Goal: Register for event/course

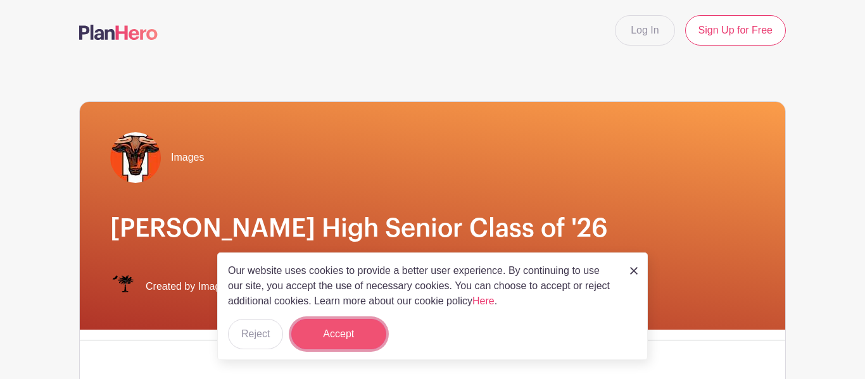
click at [337, 339] on button "Accept" at bounding box center [338, 334] width 95 height 30
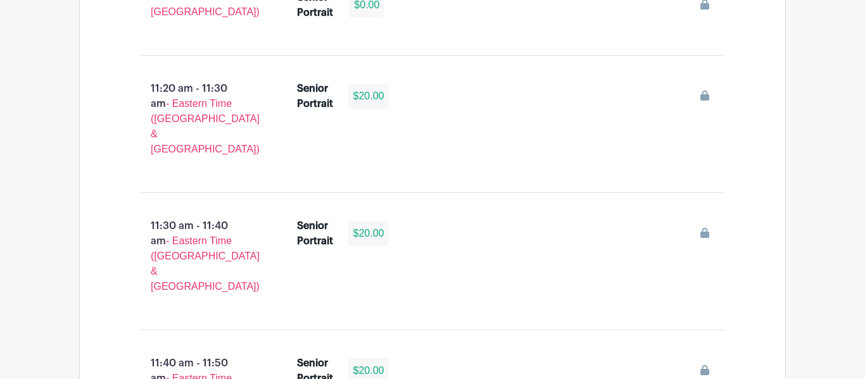
scroll to position [2639, 0]
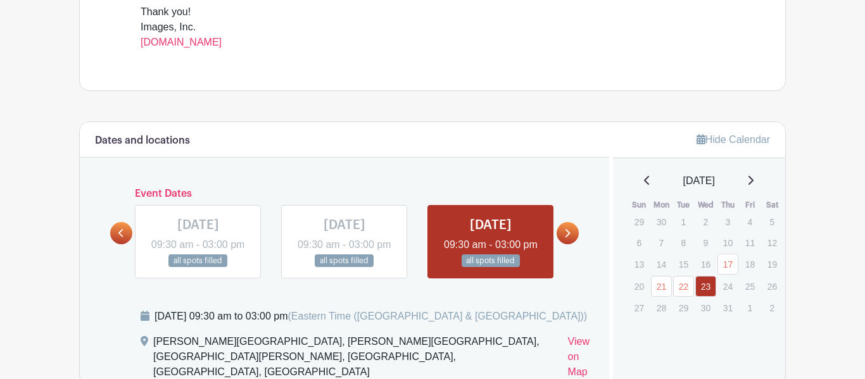
scroll to position [596, 0]
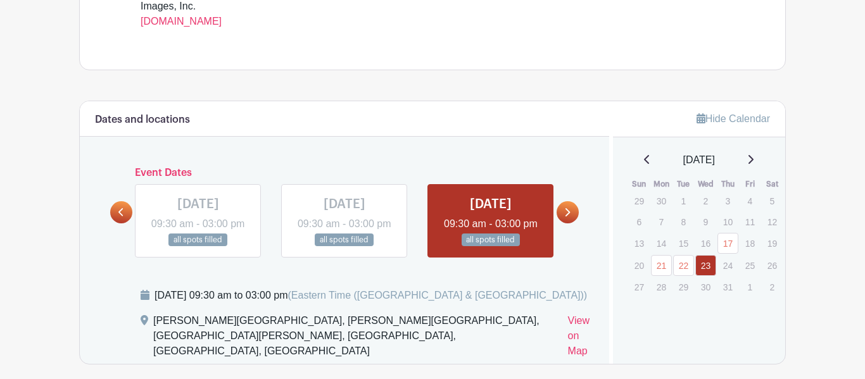
click at [571, 208] on link at bounding box center [567, 212] width 22 height 22
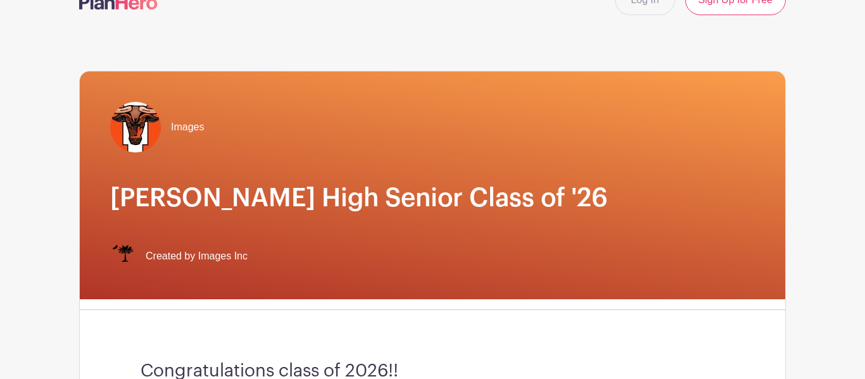
scroll to position [0, 0]
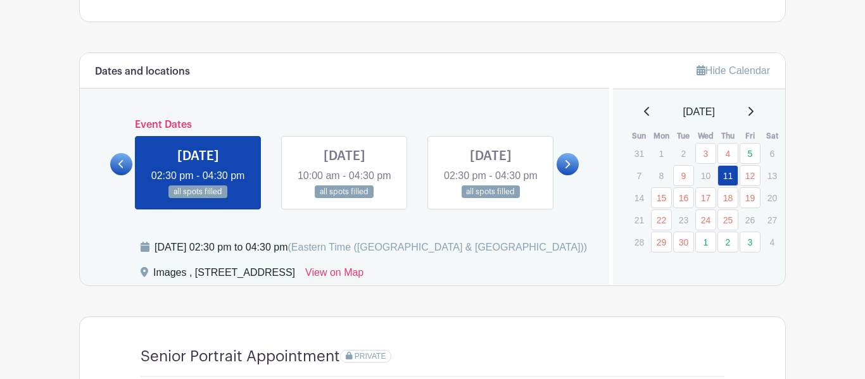
scroll to position [632, 0]
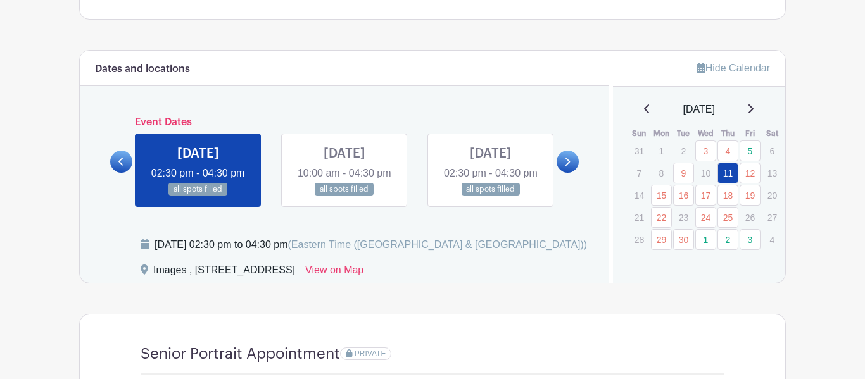
click at [569, 166] on icon at bounding box center [567, 162] width 5 height 8
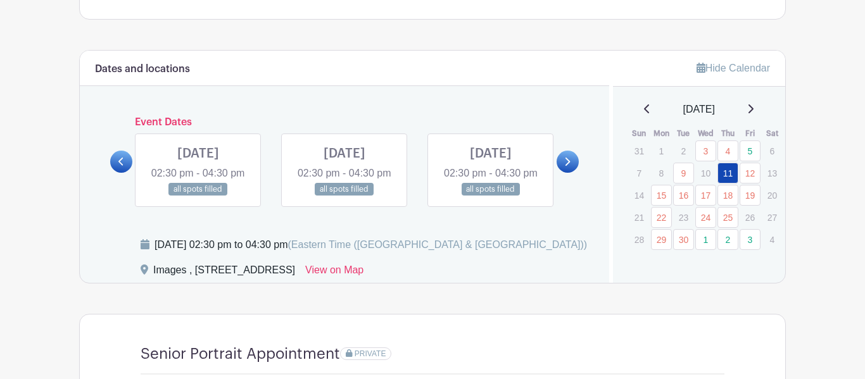
click at [569, 166] on icon at bounding box center [567, 162] width 5 height 8
click at [128, 173] on link at bounding box center [121, 162] width 22 height 22
click at [566, 166] on icon at bounding box center [567, 162] width 5 height 8
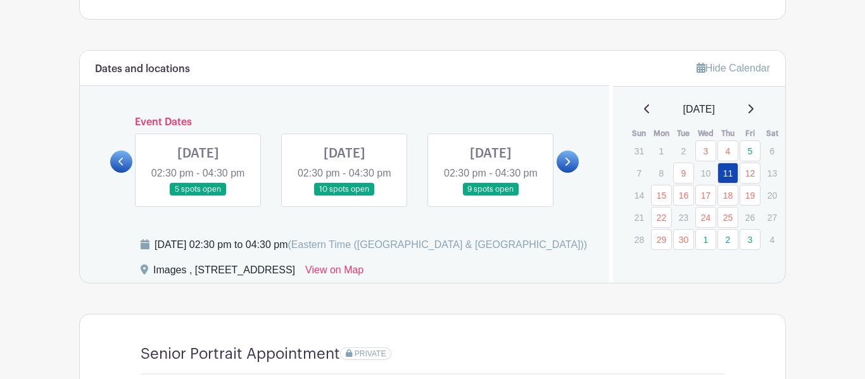
click at [198, 196] on link at bounding box center [198, 196] width 0 height 0
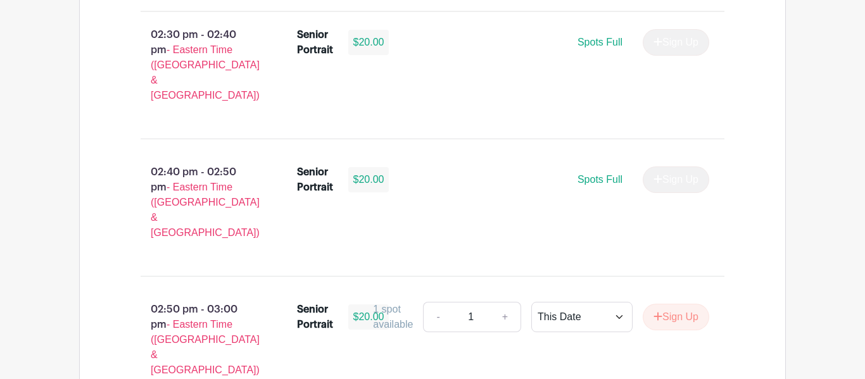
scroll to position [996, 0]
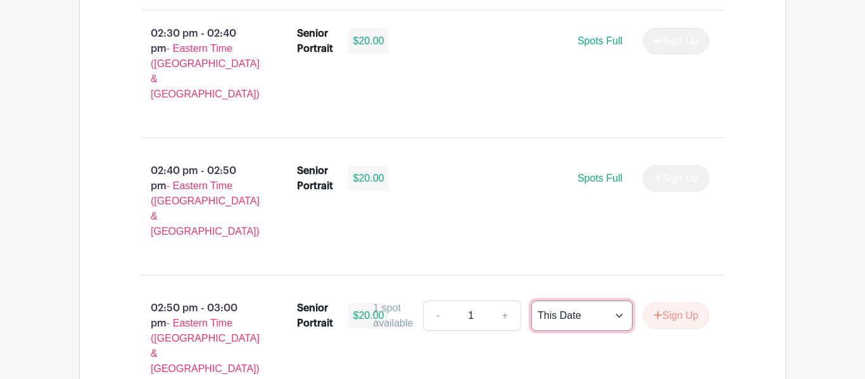
click at [544, 301] on select "This Date Select Dates" at bounding box center [581, 316] width 101 height 30
click at [531, 301] on select "This Date Select Dates" at bounding box center [581, 316] width 101 height 30
click at [677, 303] on button "Sign Up" at bounding box center [675, 316] width 66 height 27
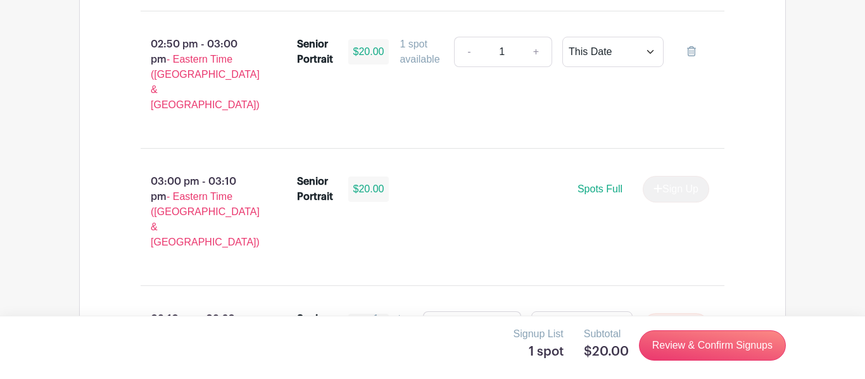
scroll to position [1276, 0]
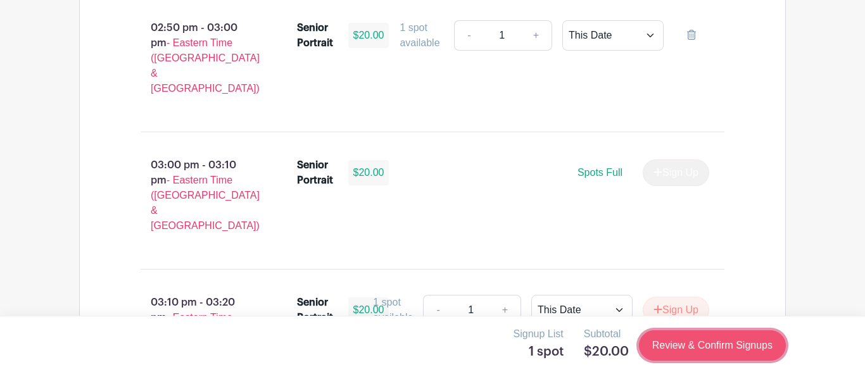
click at [687, 347] on link "Review & Confirm Signups" at bounding box center [712, 345] width 147 height 30
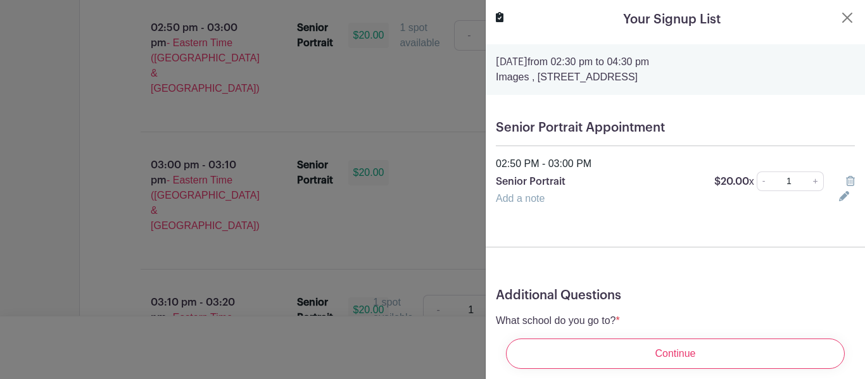
scroll to position [66, 0]
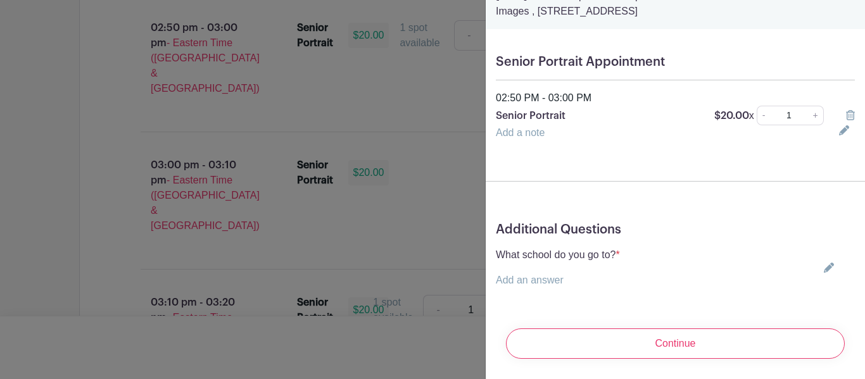
click at [823, 268] on icon at bounding box center [828, 268] width 10 height 10
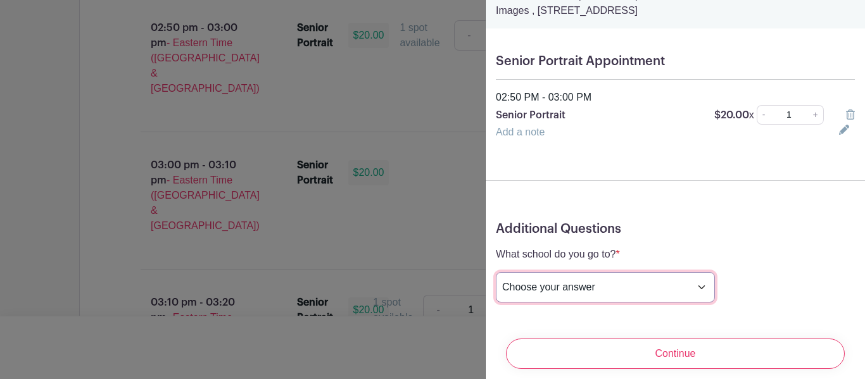
click at [539, 294] on select "Choose your answer Boiling Springs High Broome High Byrnes High Chesnee High Cl…" at bounding box center [605, 287] width 219 height 30
select select "3950"
click at [496, 273] on select "Choose your answer Boiling Springs High Broome High Byrnes High Chesnee High Cl…" at bounding box center [605, 287] width 219 height 30
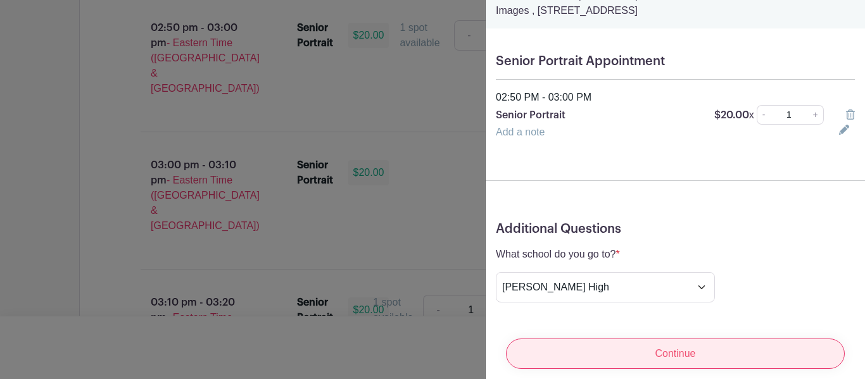
click at [621, 362] on input "Continue" at bounding box center [675, 354] width 339 height 30
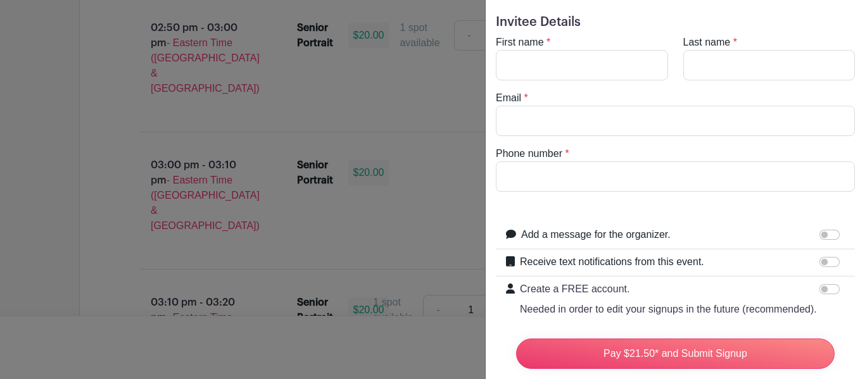
scroll to position [0, 0]
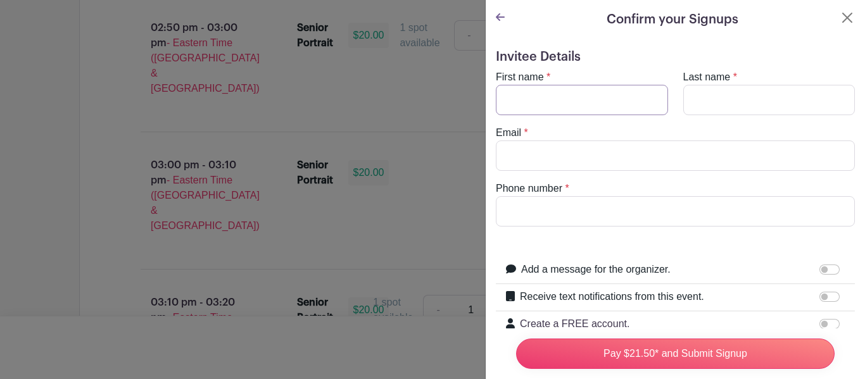
click at [608, 99] on input "First name" at bounding box center [582, 100] width 172 height 30
type input "jeyber"
click at [741, 99] on input "Last name" at bounding box center [769, 100] width 172 height 30
type input "Parraga"
click at [508, 97] on input "jeyber" at bounding box center [582, 100] width 172 height 30
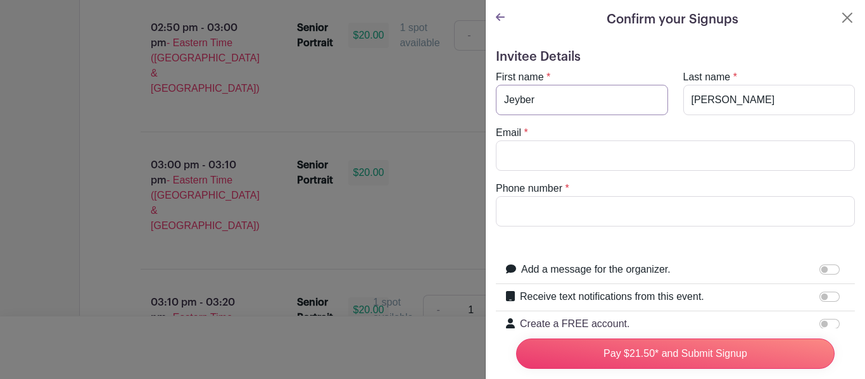
type input "Jeyber"
click at [554, 148] on input "Email" at bounding box center [675, 156] width 359 height 30
type input "J"
type input "j"
type input "Jeyber2007@gmail.com"
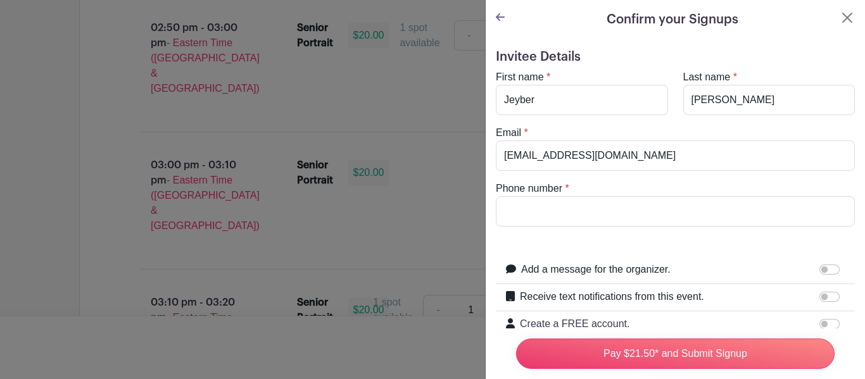
click at [600, 228] on form "Invitee Details First name * Jeyber Last name * Parraga Email * Jeyber2007@gmai…" at bounding box center [675, 285] width 359 height 472
click at [611, 219] on input "Phone number" at bounding box center [675, 211] width 359 height 30
type input "5"
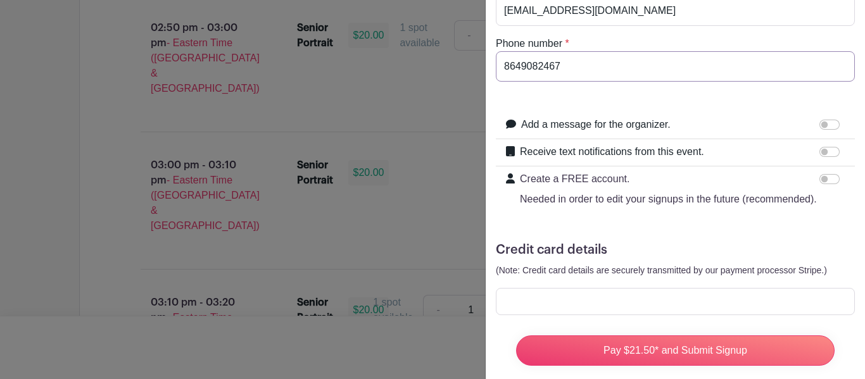
scroll to position [162, 0]
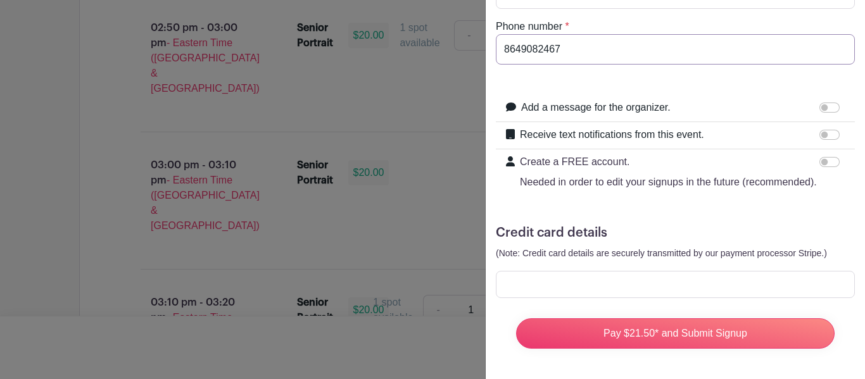
type input "8649082467"
